Goal: Find contact information: Find contact information

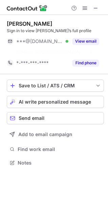
scroll to position [147, 108]
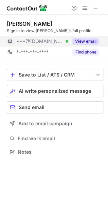
click at [94, 37] on div "View email" at bounding box center [83, 41] width 31 height 11
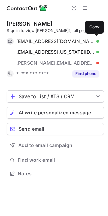
scroll to position [169, 108]
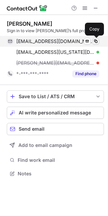
click at [96, 39] on span at bounding box center [95, 41] width 5 height 5
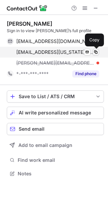
click at [94, 51] on span at bounding box center [95, 51] width 5 height 5
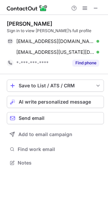
scroll to position [158, 108]
click at [95, 8] on span at bounding box center [95, 7] width 5 height 5
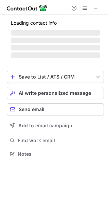
scroll to position [158, 108]
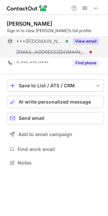
click at [90, 41] on button "View email" at bounding box center [85, 41] width 27 height 7
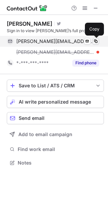
click at [96, 40] on span at bounding box center [95, 41] width 5 height 5
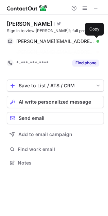
scroll to position [147, 108]
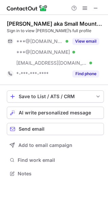
scroll to position [169, 108]
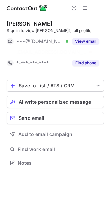
scroll to position [147, 108]
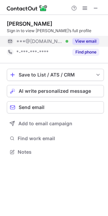
click at [80, 38] on button "View email" at bounding box center [85, 41] width 27 height 7
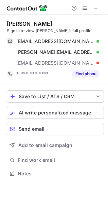
scroll to position [169, 108]
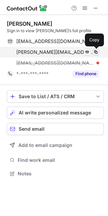
click at [94, 52] on span at bounding box center [95, 51] width 5 height 5
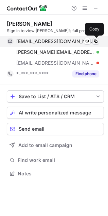
click at [94, 42] on span at bounding box center [95, 41] width 5 height 5
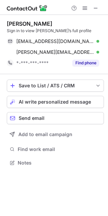
scroll to position [158, 108]
